Goal: Check status

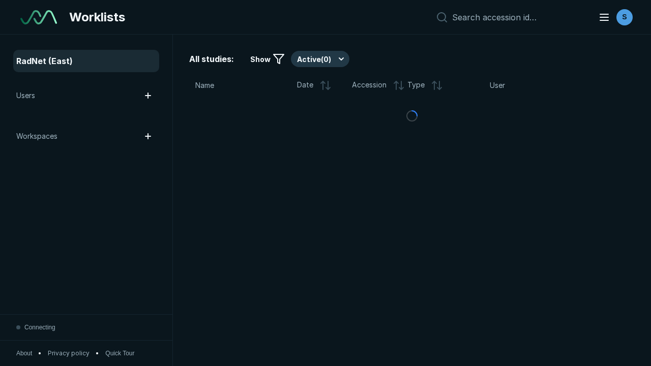
scroll to position [2777, 4236]
